Goal: Information Seeking & Learning: Learn about a topic

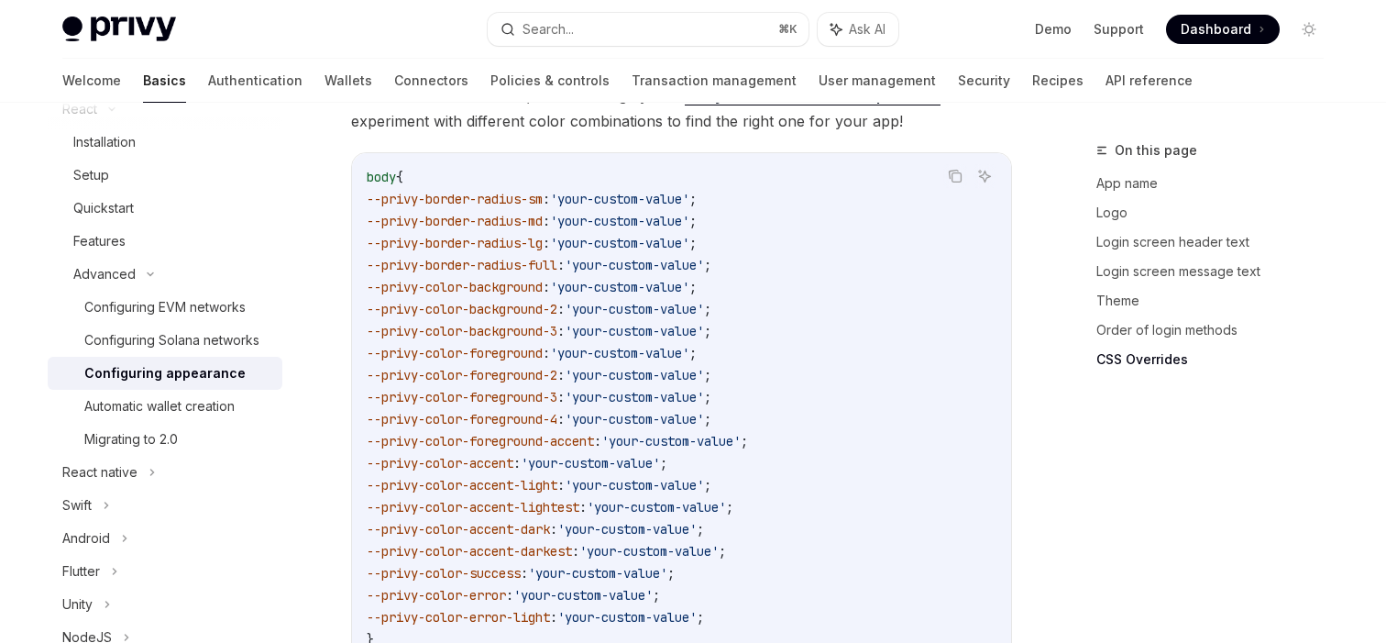
scroll to position [4829, 0]
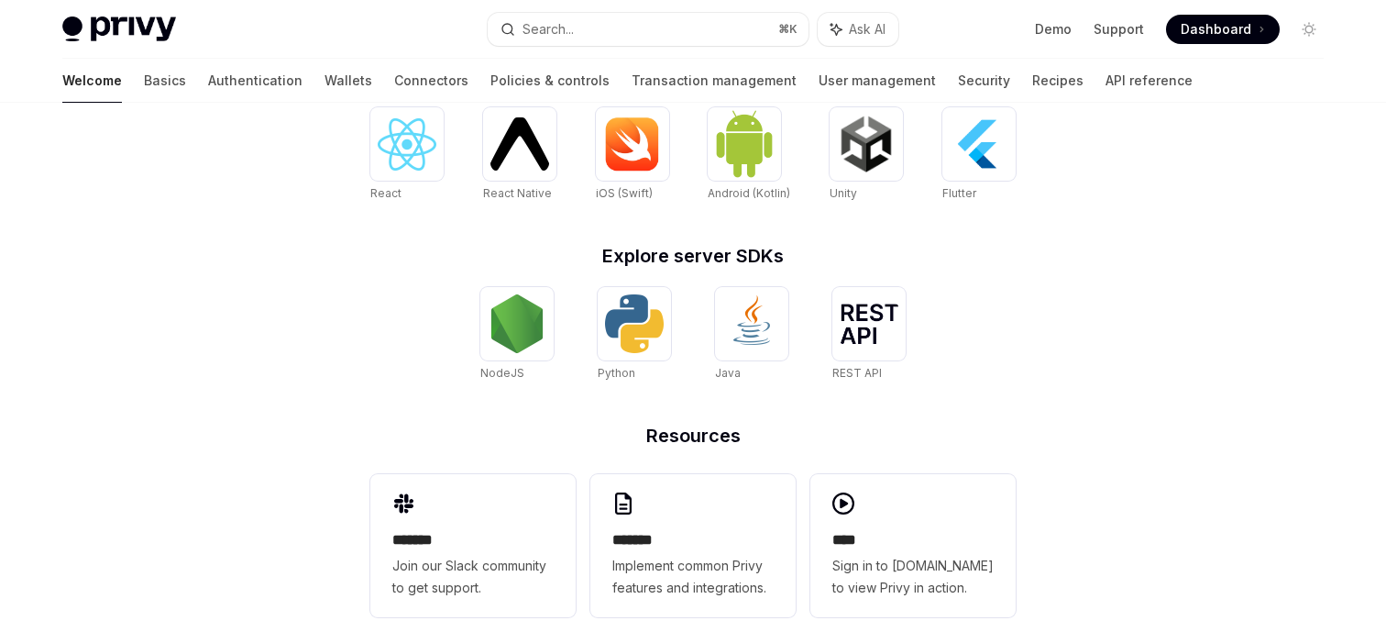
scroll to position [815, 0]
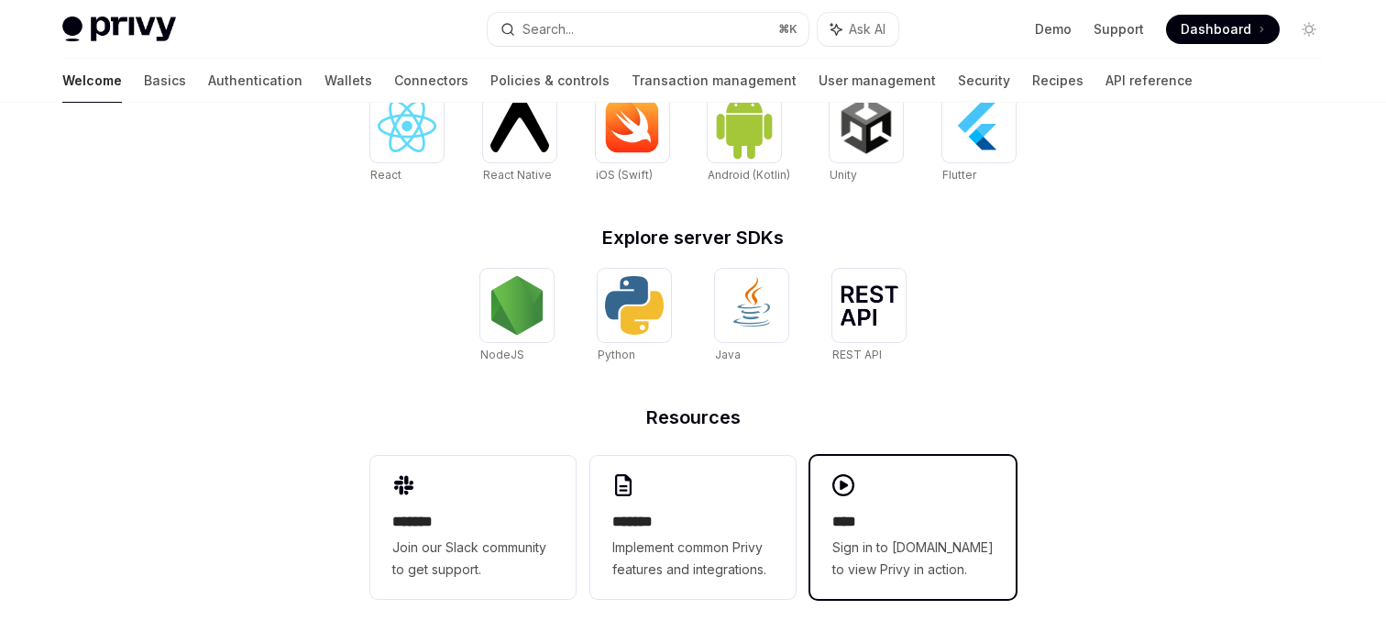
click at [919, 542] on span "Sign in to [DOMAIN_NAME] to view Privy in action." at bounding box center [912, 558] width 161 height 44
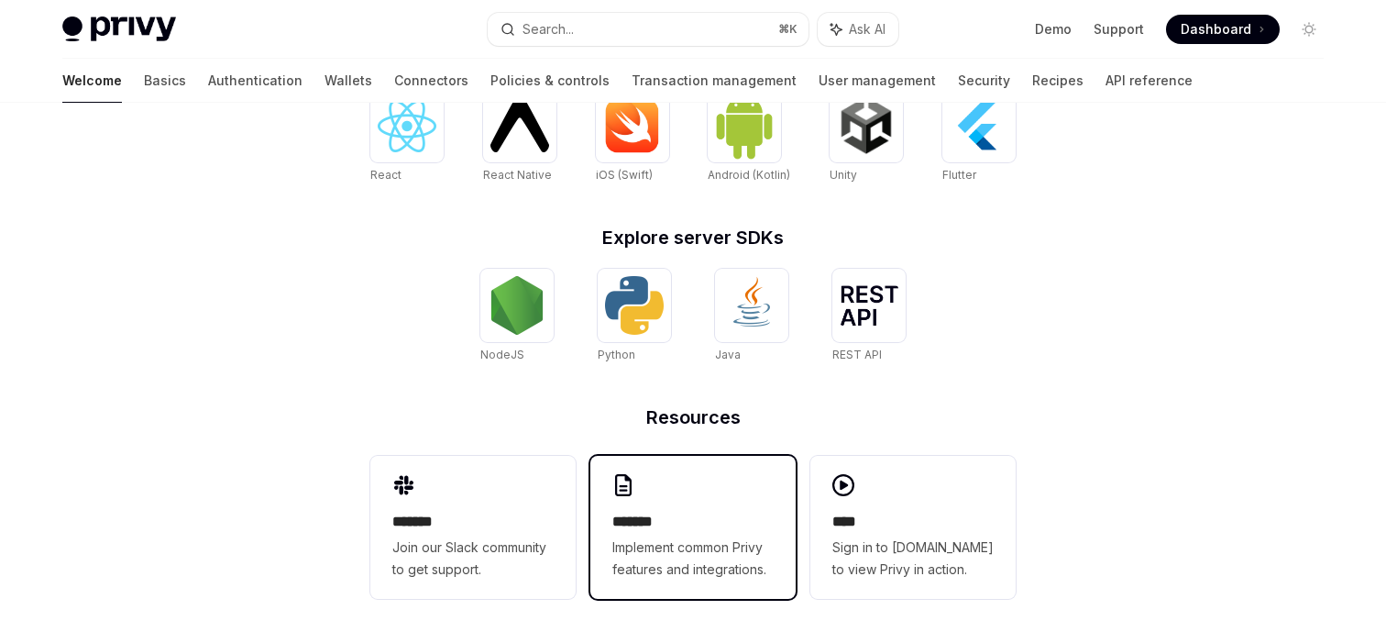
click at [685, 512] on h2 "*******" at bounding box center [692, 522] width 161 height 22
type textarea "*"
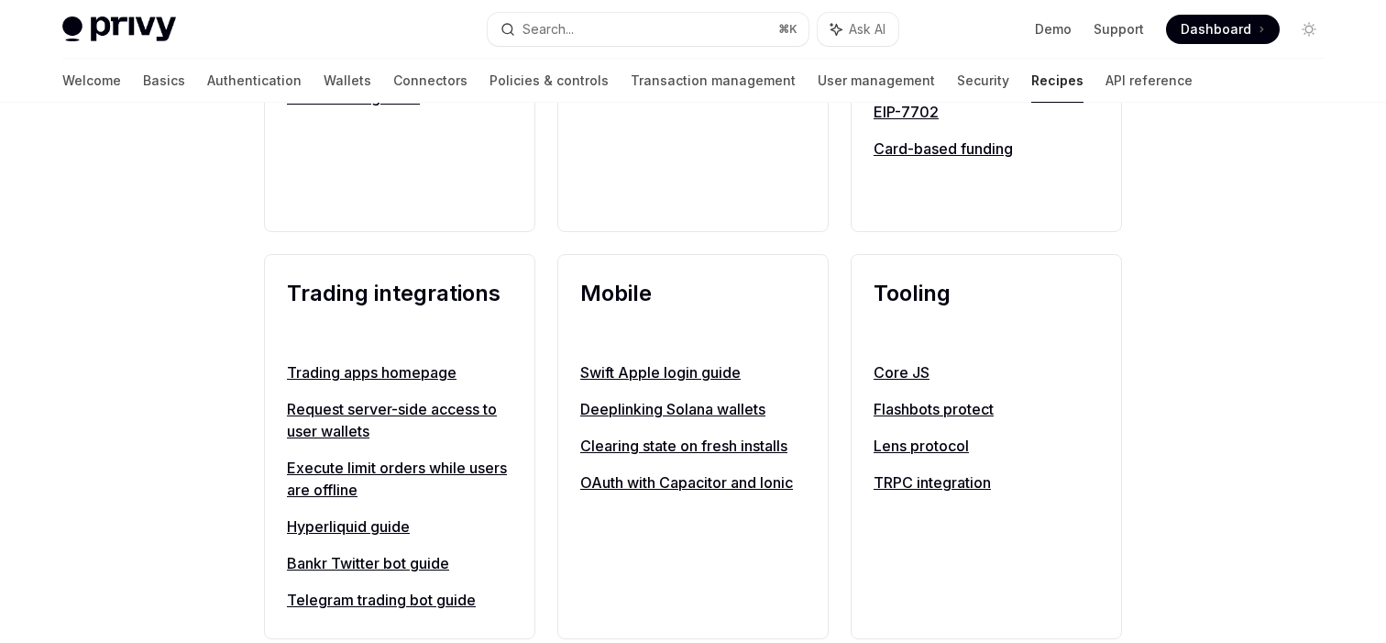
scroll to position [1434, 0]
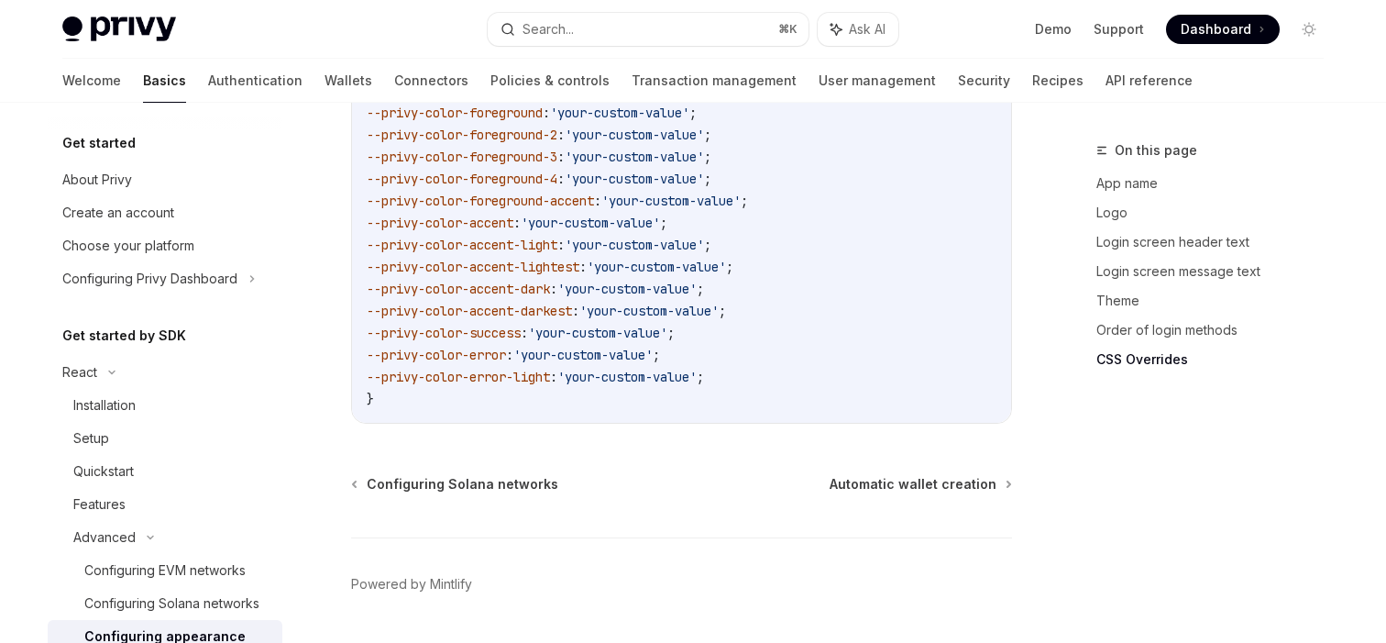
scroll to position [263, 0]
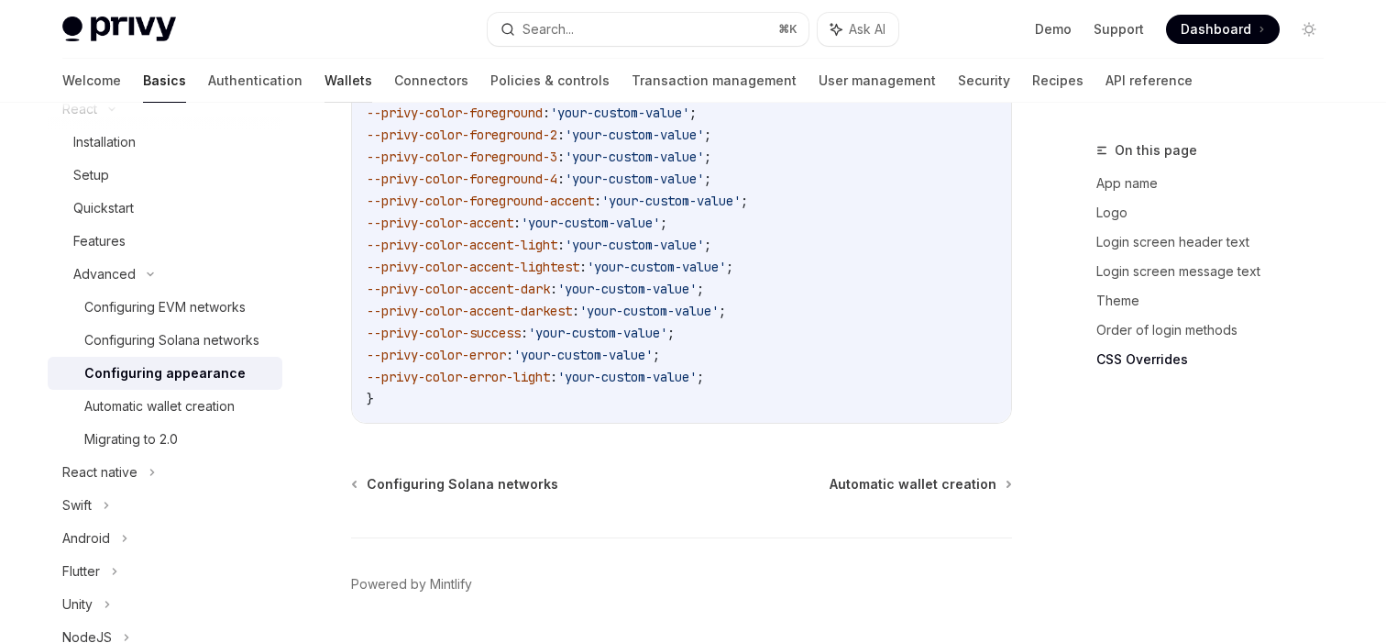
click at [324, 86] on link "Wallets" at bounding box center [348, 81] width 48 height 44
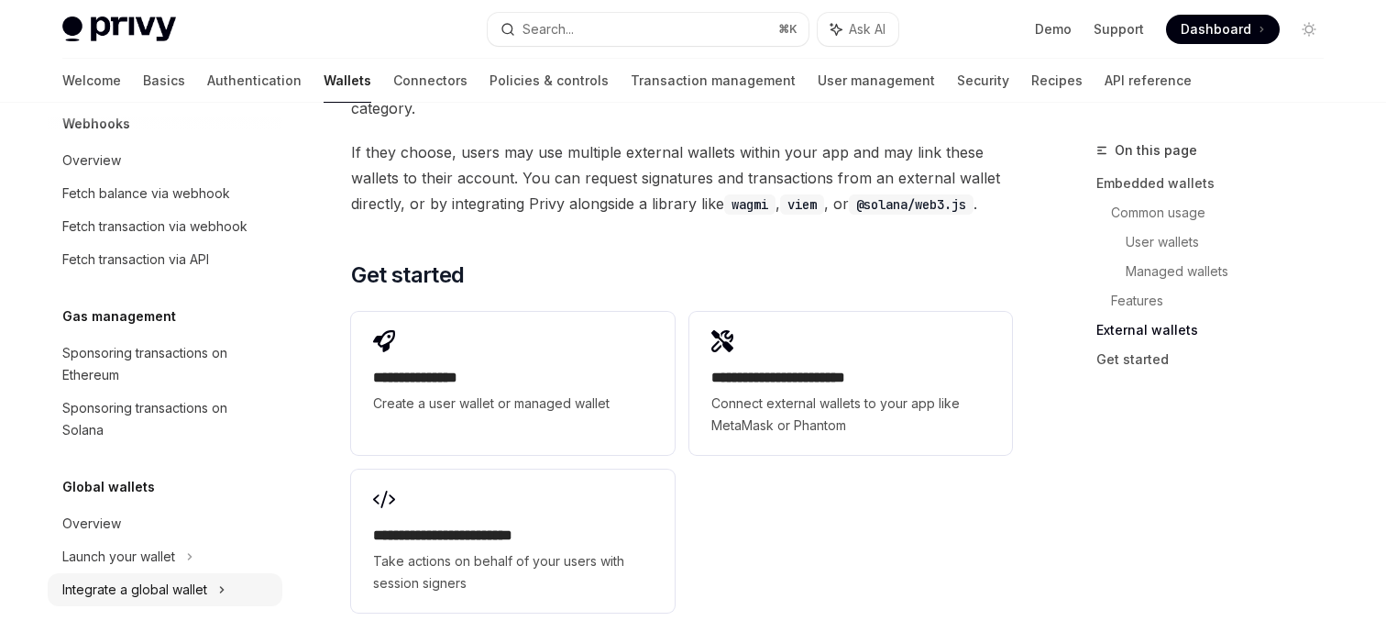
scroll to position [2864, 0]
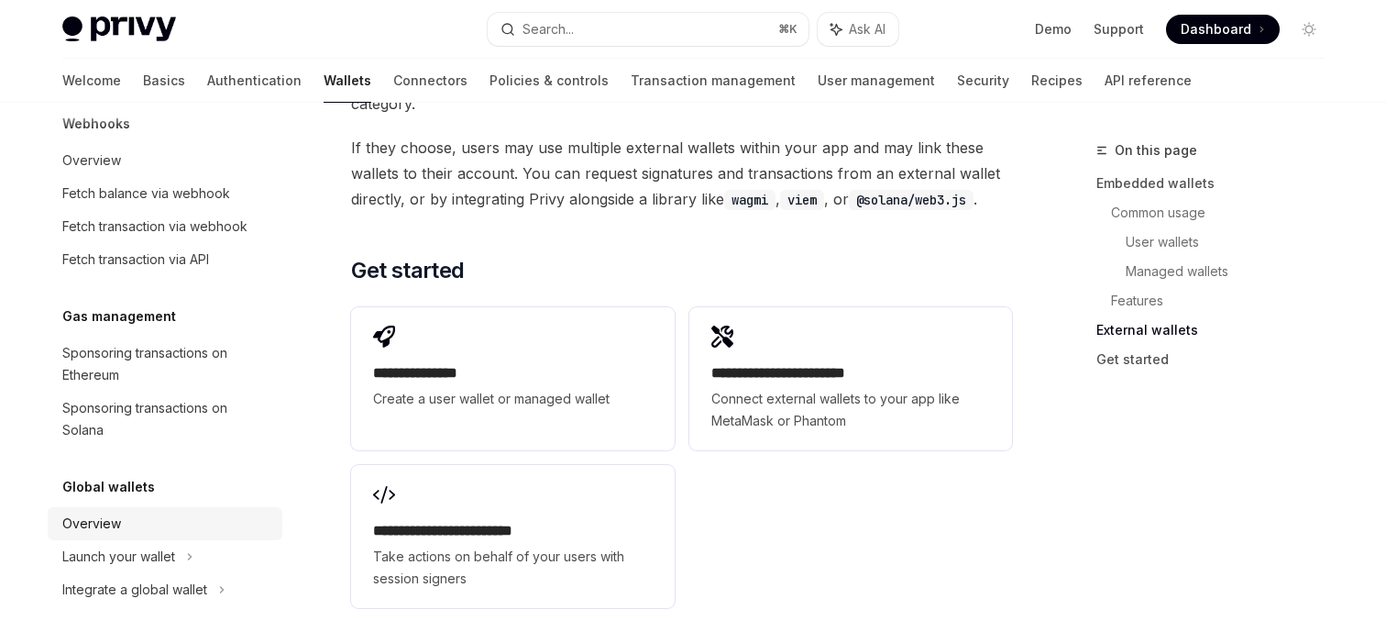
click at [104, 538] on link "Overview" at bounding box center [165, 523] width 235 height 33
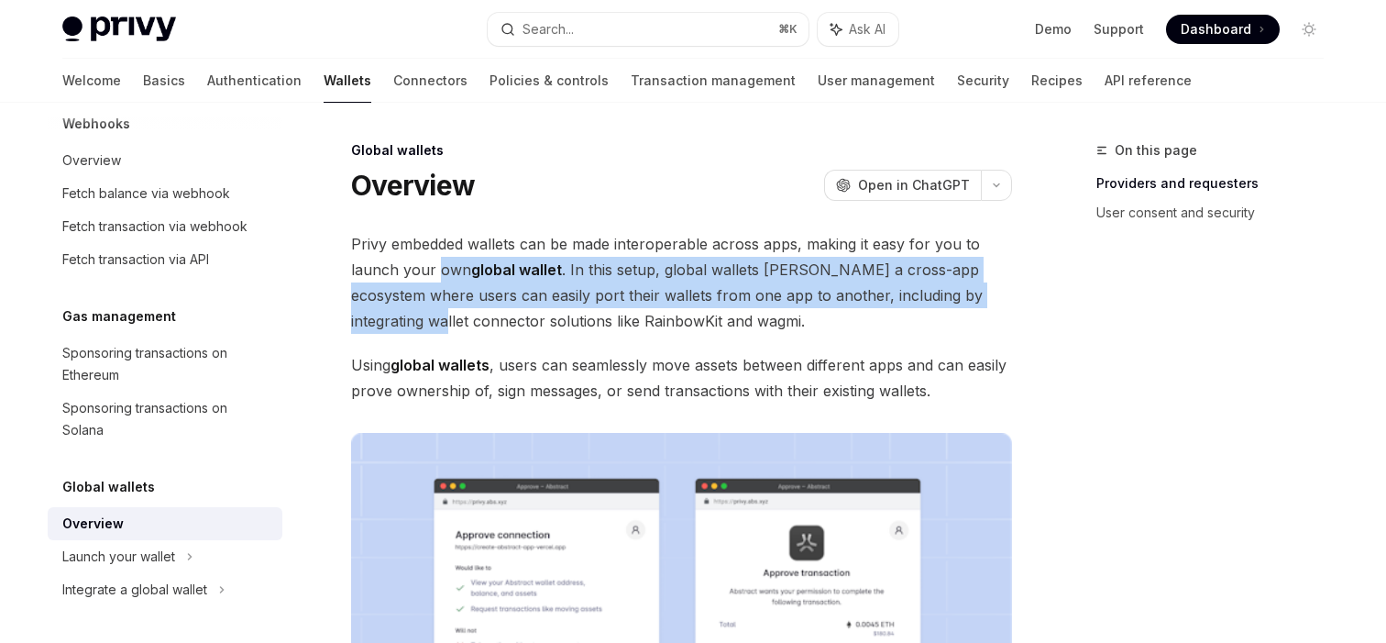
drag, startPoint x: 439, startPoint y: 264, endPoint x: 412, endPoint y: 309, distance: 52.7
click at [412, 309] on span "Privy embedded wallets can be made interoperable across apps, making it easy fo…" at bounding box center [681, 282] width 661 height 103
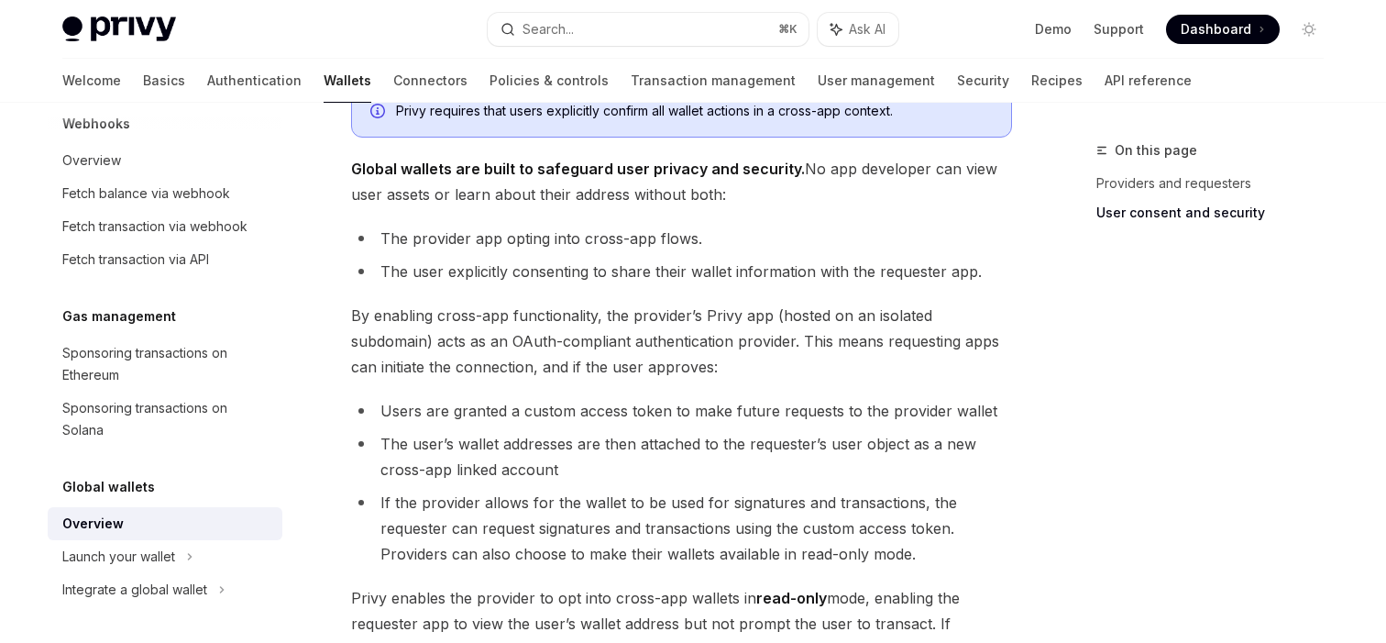
scroll to position [1201, 0]
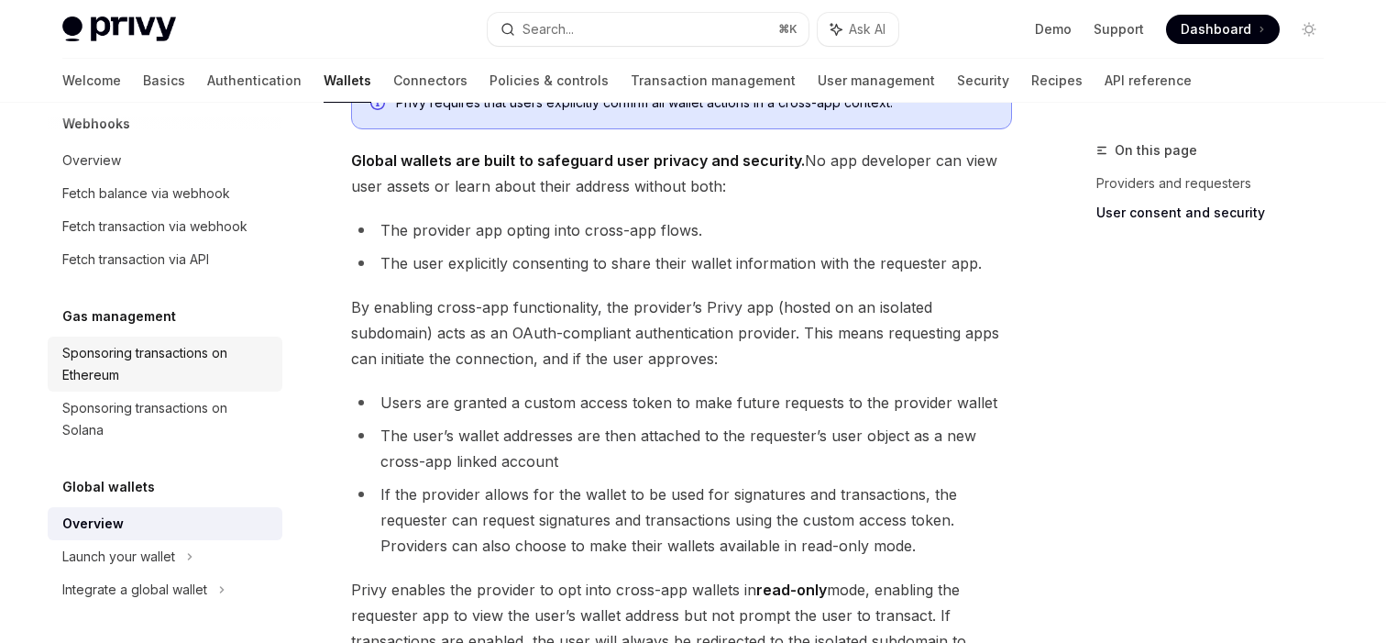
click at [143, 346] on div "Sponsoring transactions on Ethereum" at bounding box center [166, 364] width 209 height 44
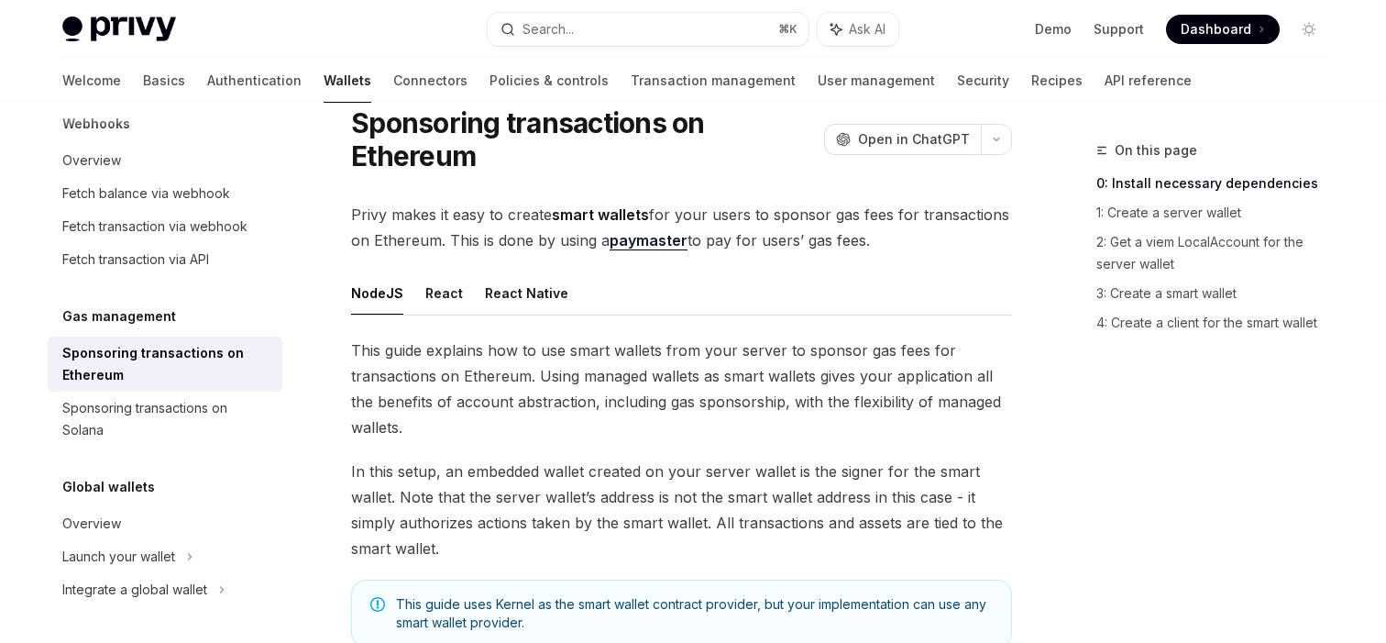
scroll to position [69, 0]
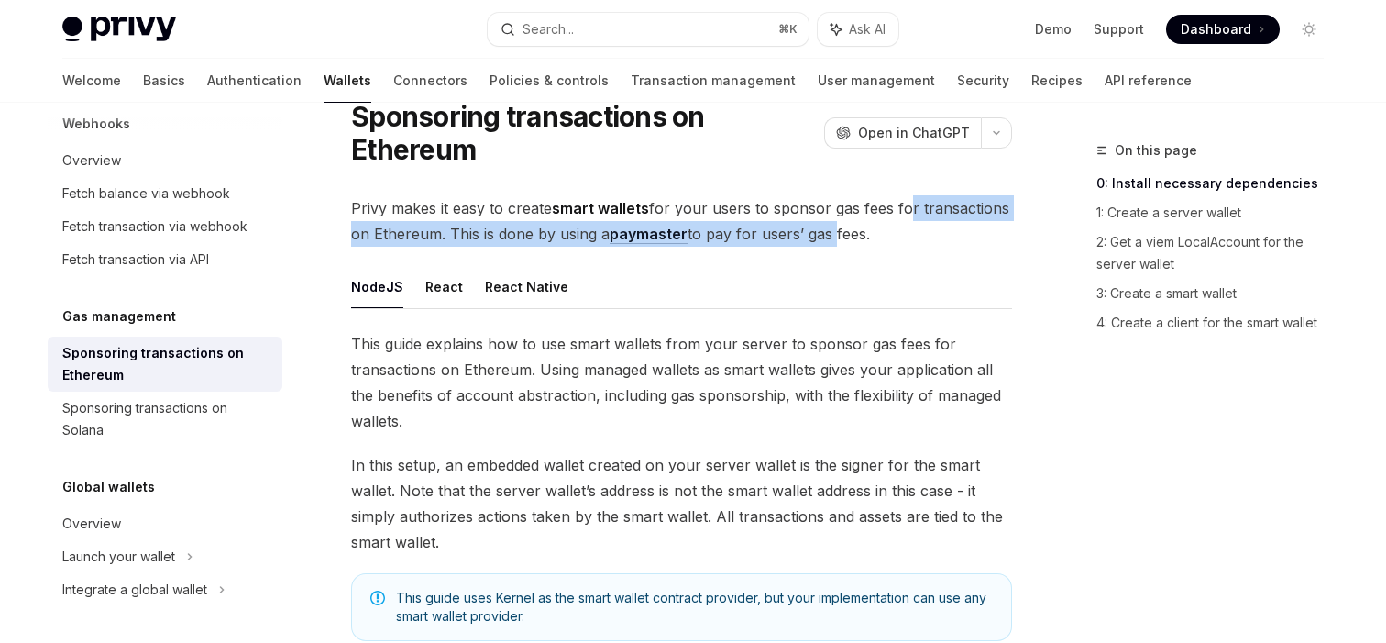
drag, startPoint x: 899, startPoint y: 219, endPoint x: 832, endPoint y: 221, distance: 66.9
click at [832, 221] on span "Privy makes it easy to create smart wallets for your users to sponsor gas fees …" at bounding box center [681, 220] width 661 height 51
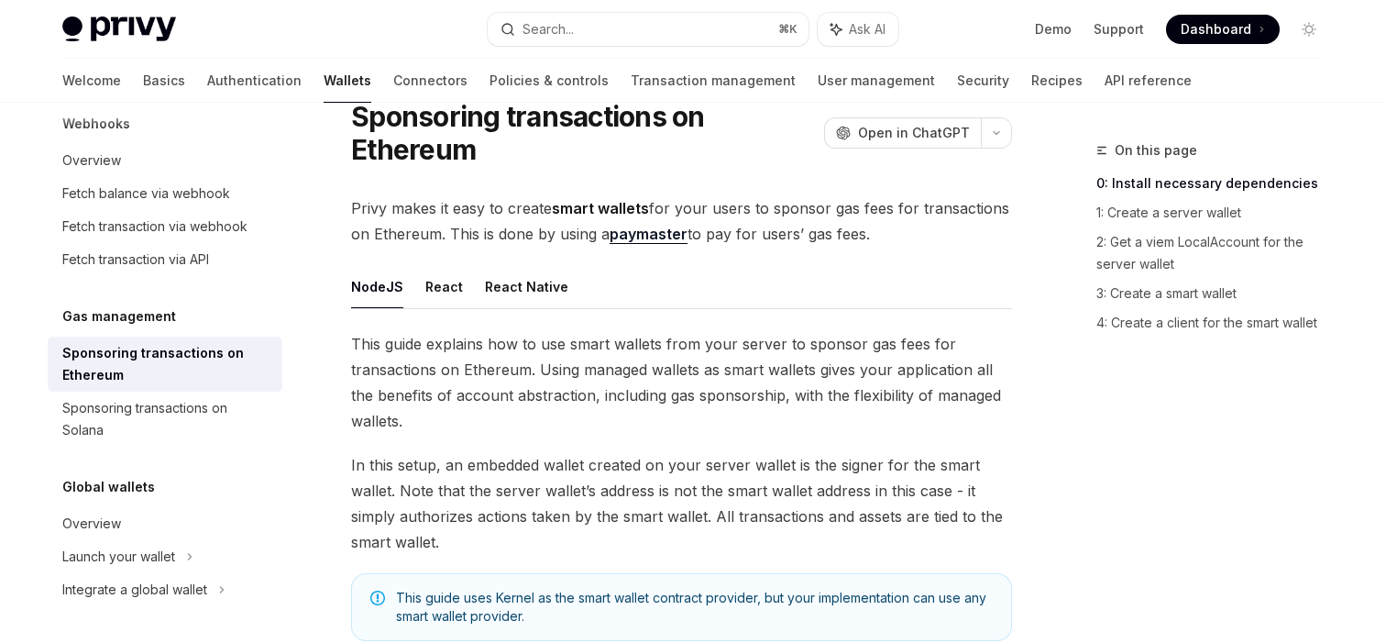
click at [674, 266] on ul "NodeJS React React Native" at bounding box center [681, 287] width 661 height 44
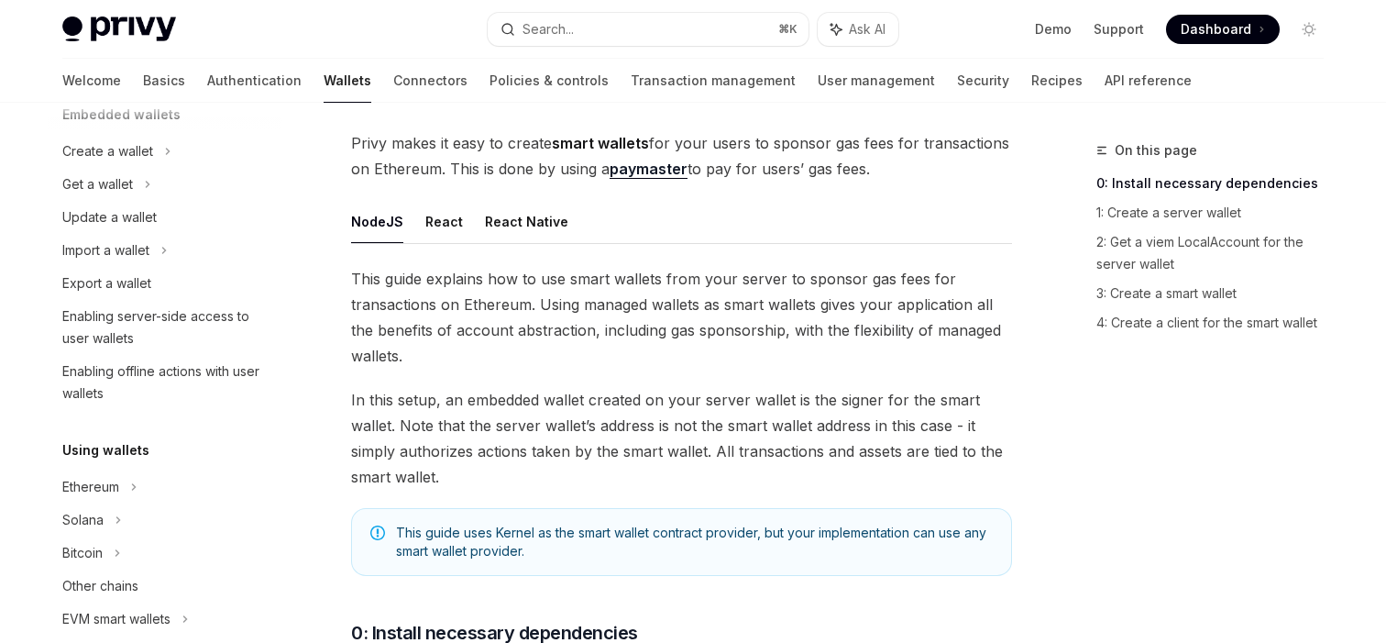
scroll to position [102, 0]
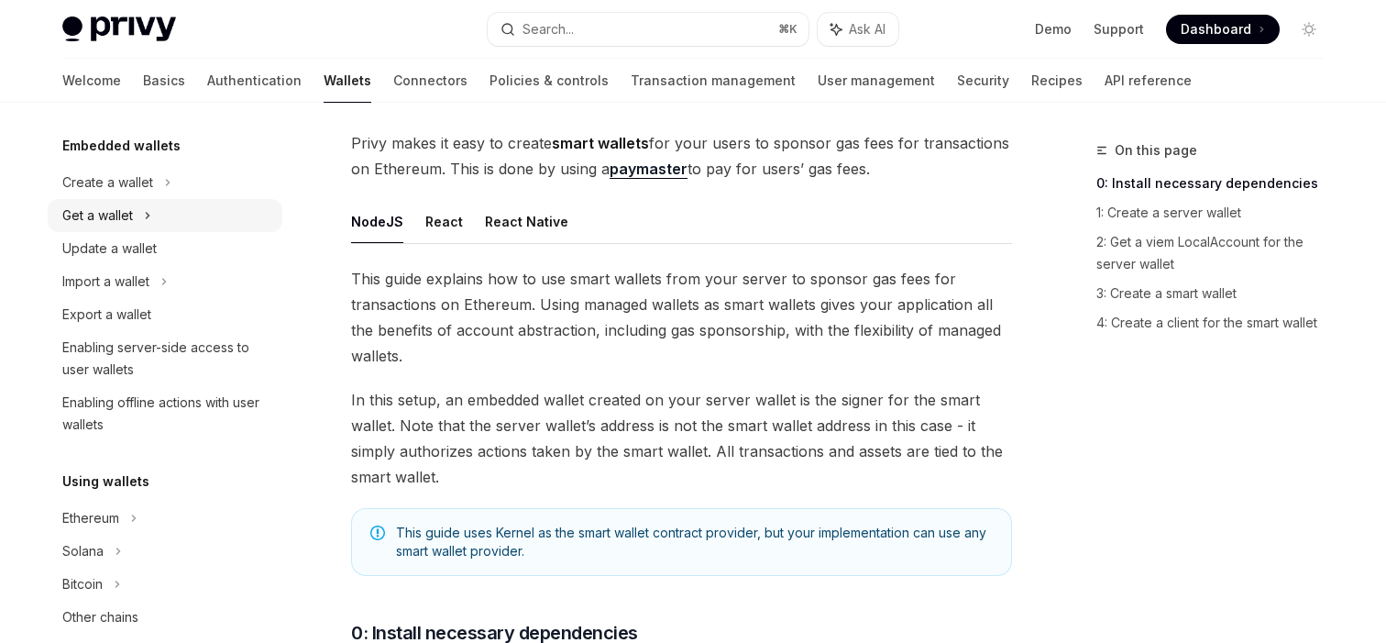
click at [120, 212] on div "Get a wallet" at bounding box center [97, 215] width 71 height 22
type textarea "*"
